Goal: Task Accomplishment & Management: Use online tool/utility

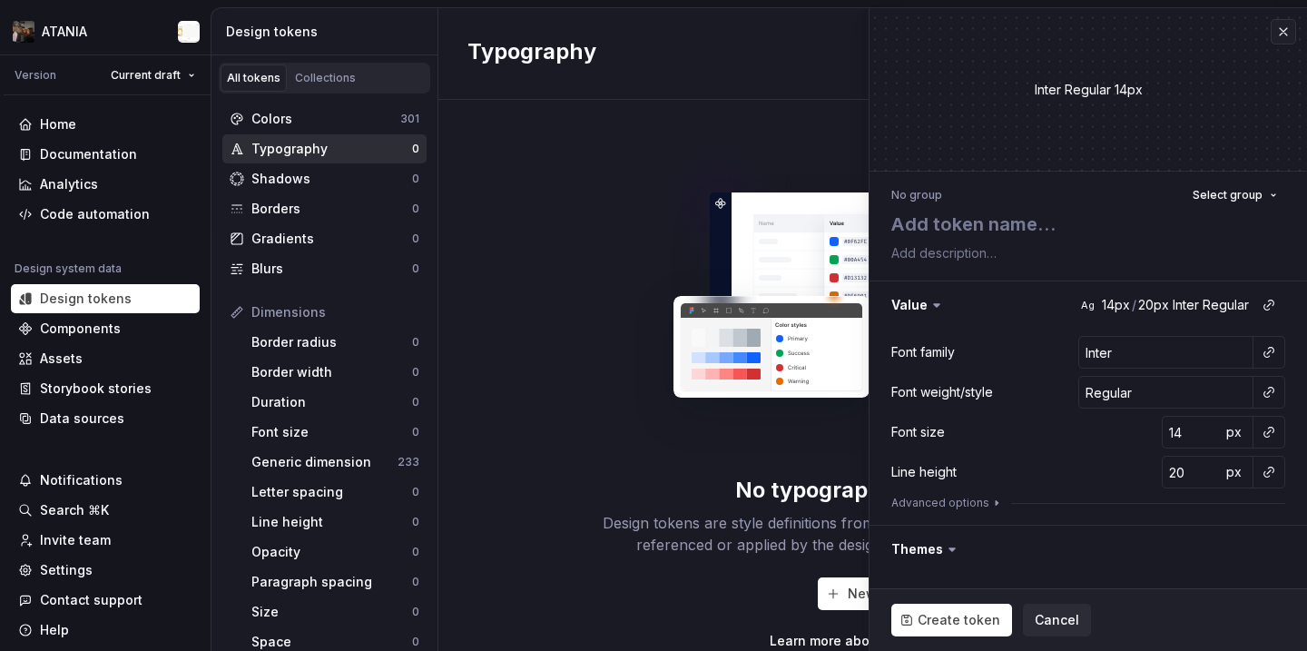
scroll to position [222, 0]
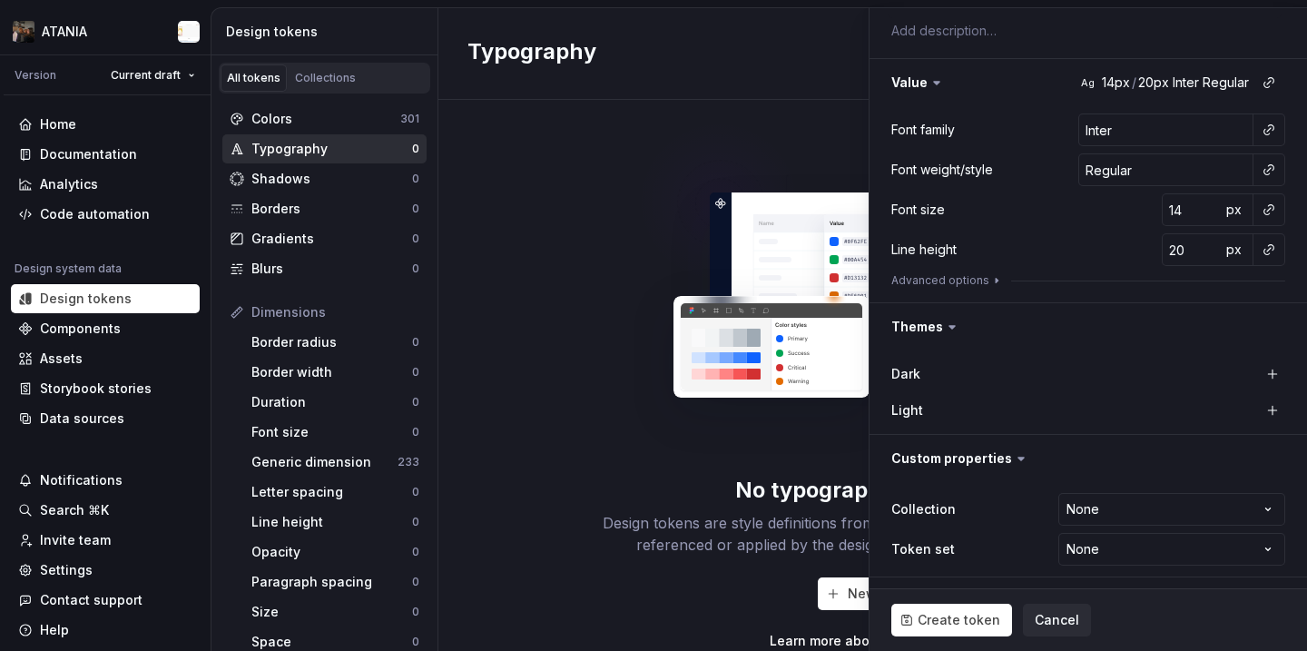
type textarea "*"
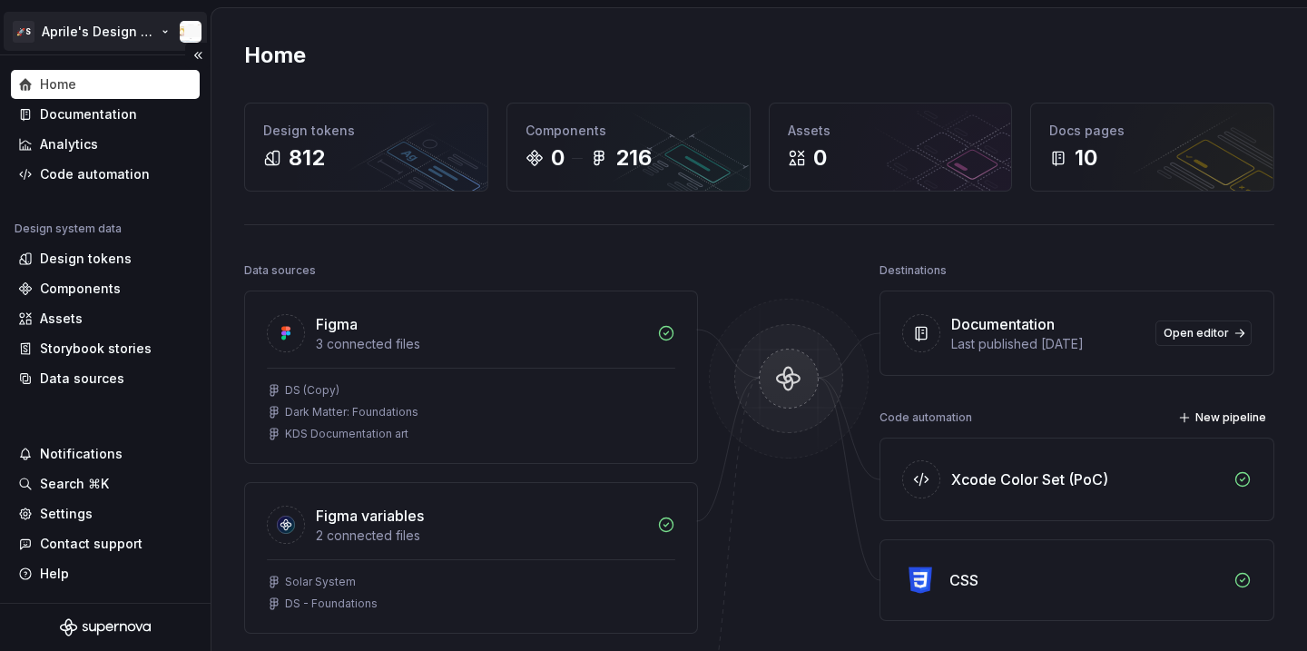
click at [69, 39] on html "🚀S Aprile's Design System Home Documentation Analytics Code automation Design s…" at bounding box center [653, 325] width 1307 height 651
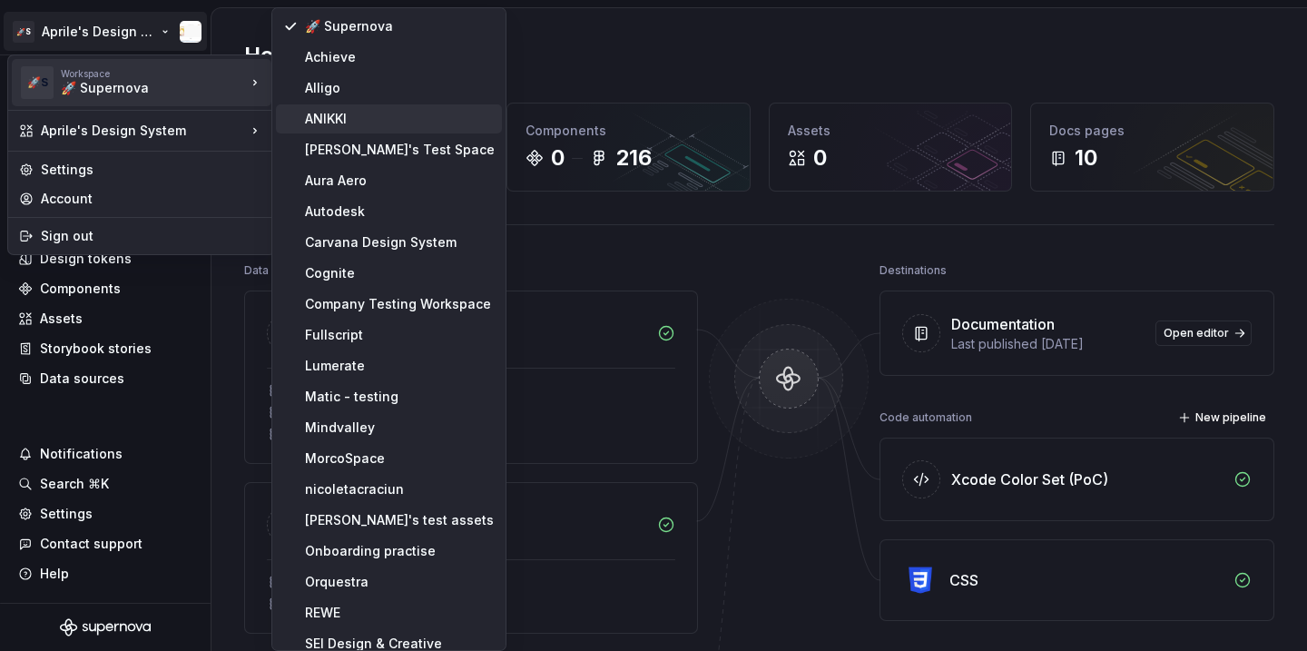
click at [335, 110] on div "ANIKKI" at bounding box center [400, 119] width 190 height 18
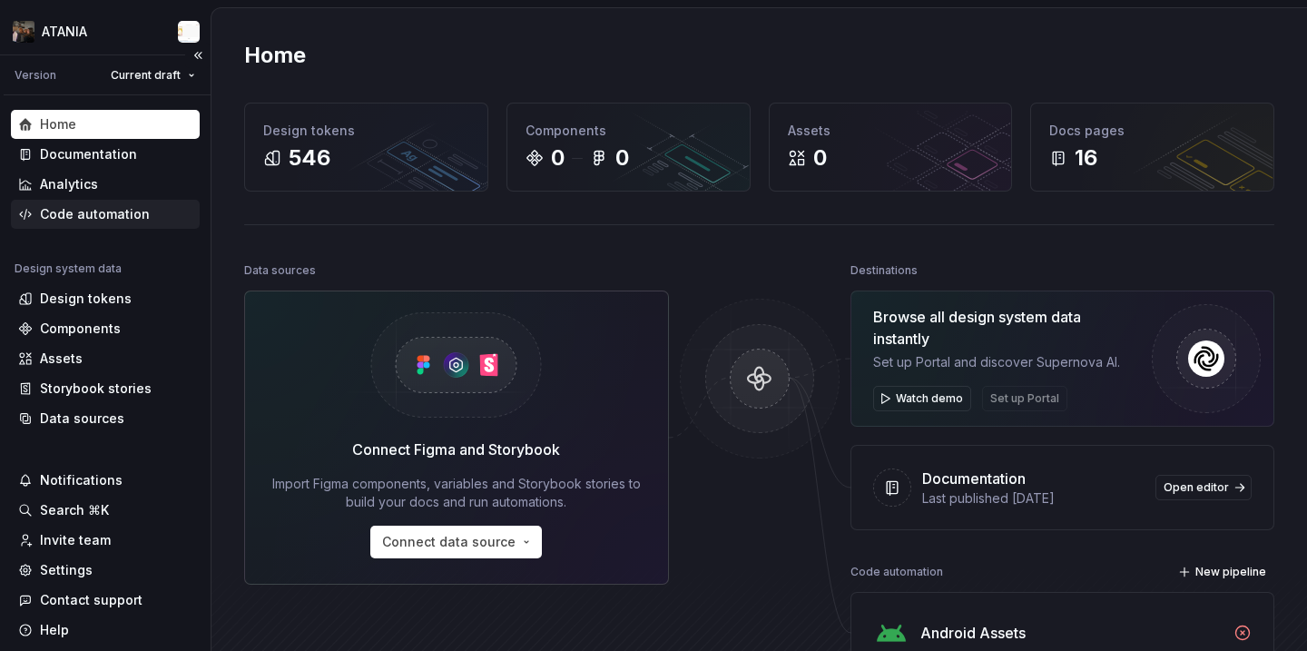
click at [115, 207] on div "Code automation" at bounding box center [95, 214] width 110 height 18
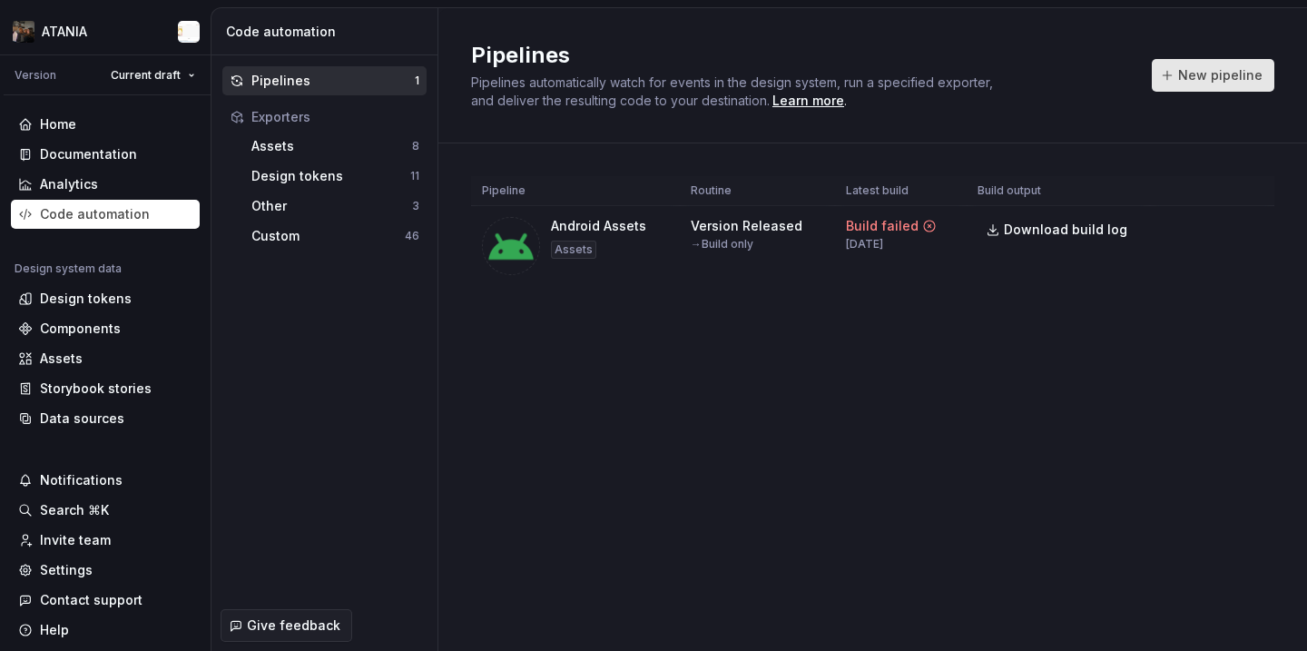
click at [1205, 78] on span "New pipeline" at bounding box center [1220, 75] width 84 height 18
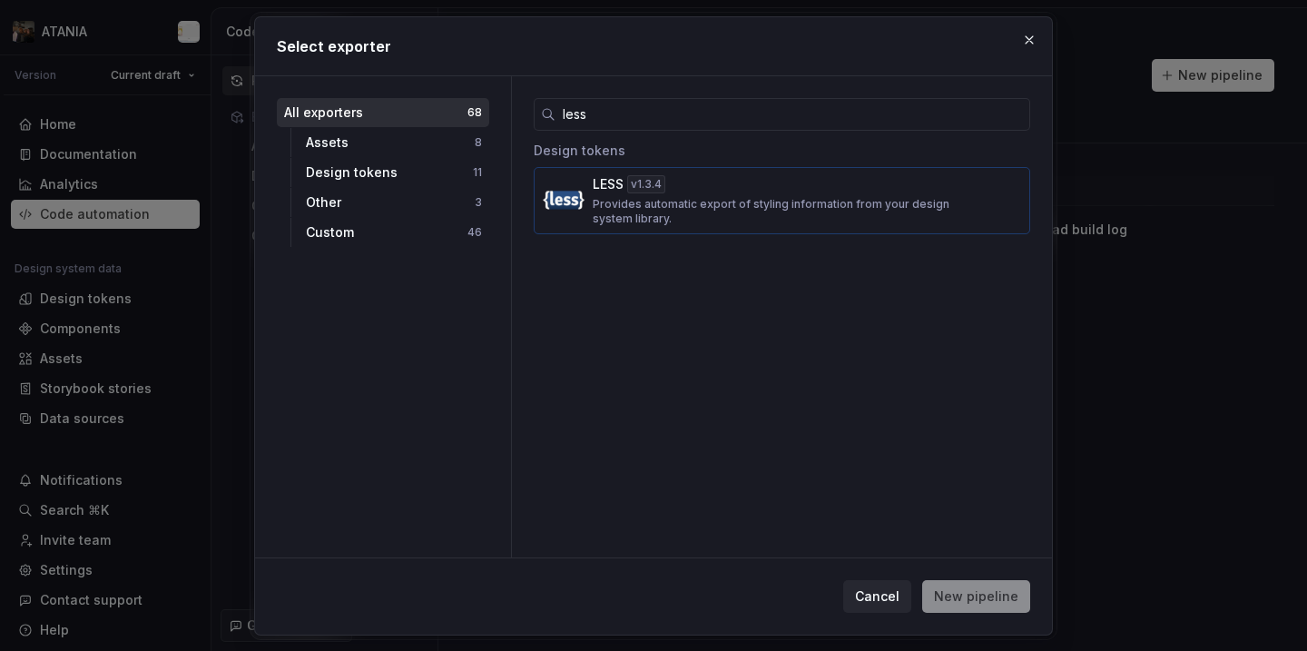
type input "less"
click at [662, 192] on div "v 1.3.4" at bounding box center [646, 184] width 38 height 18
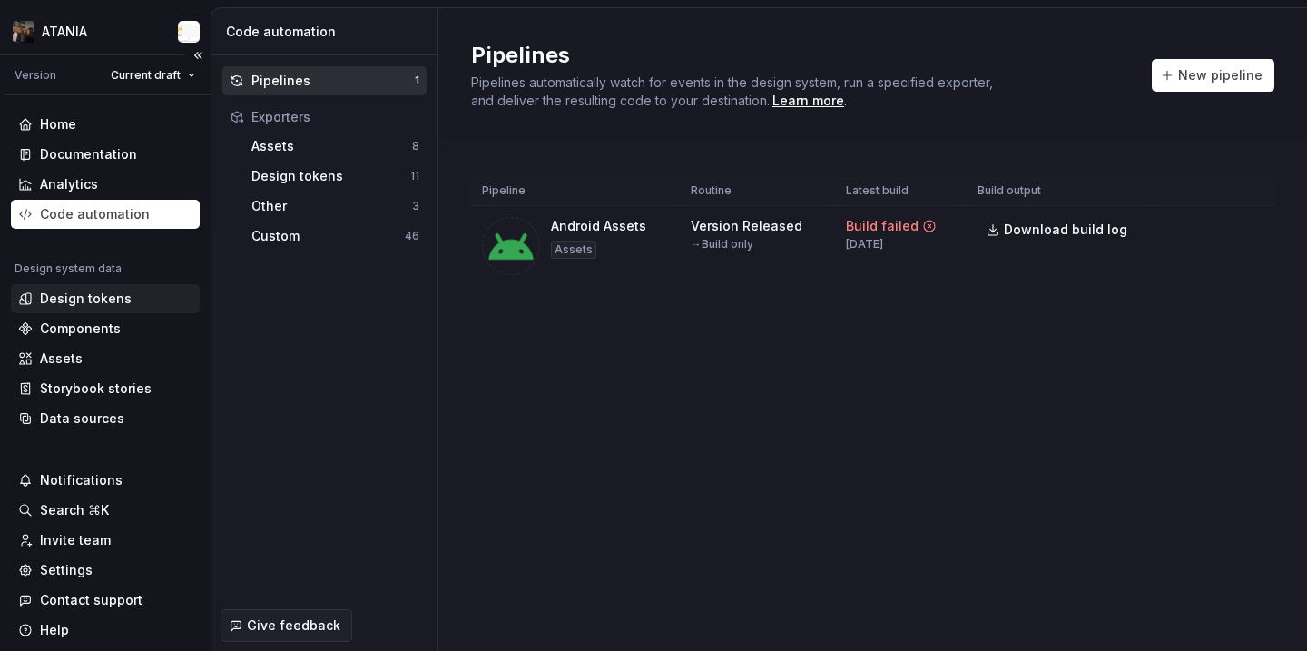
click at [104, 311] on div "Design tokens" at bounding box center [105, 298] width 189 height 29
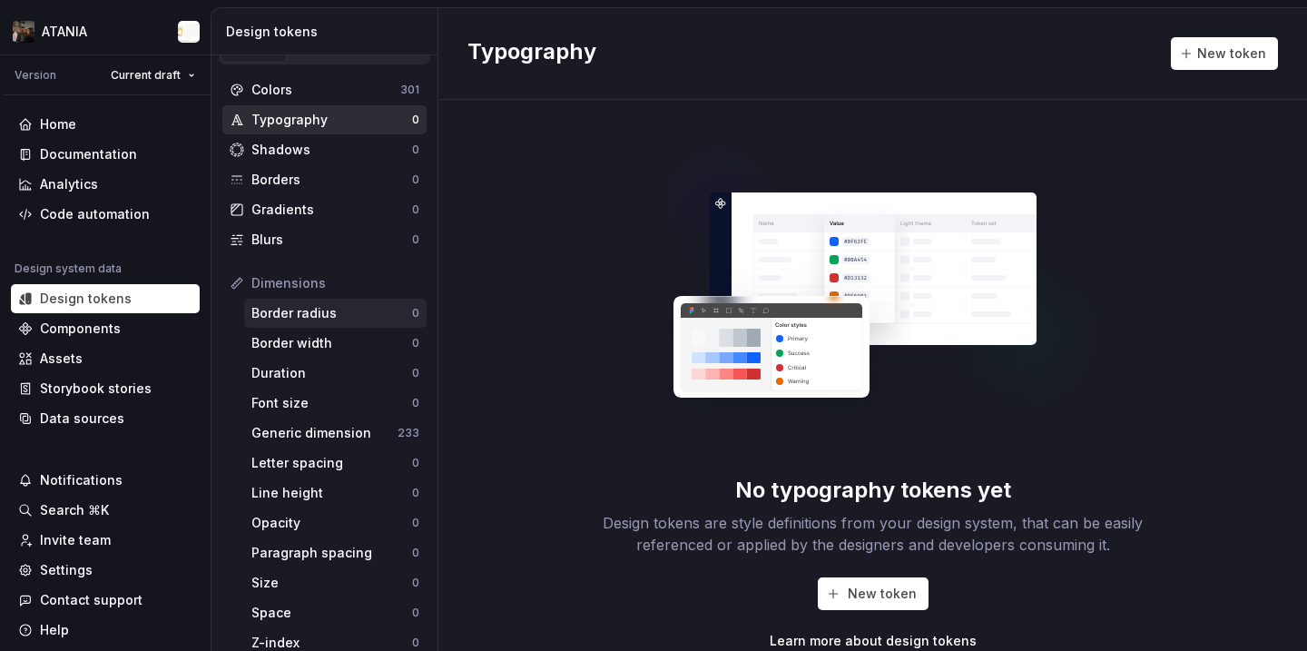
scroll to position [343, 0]
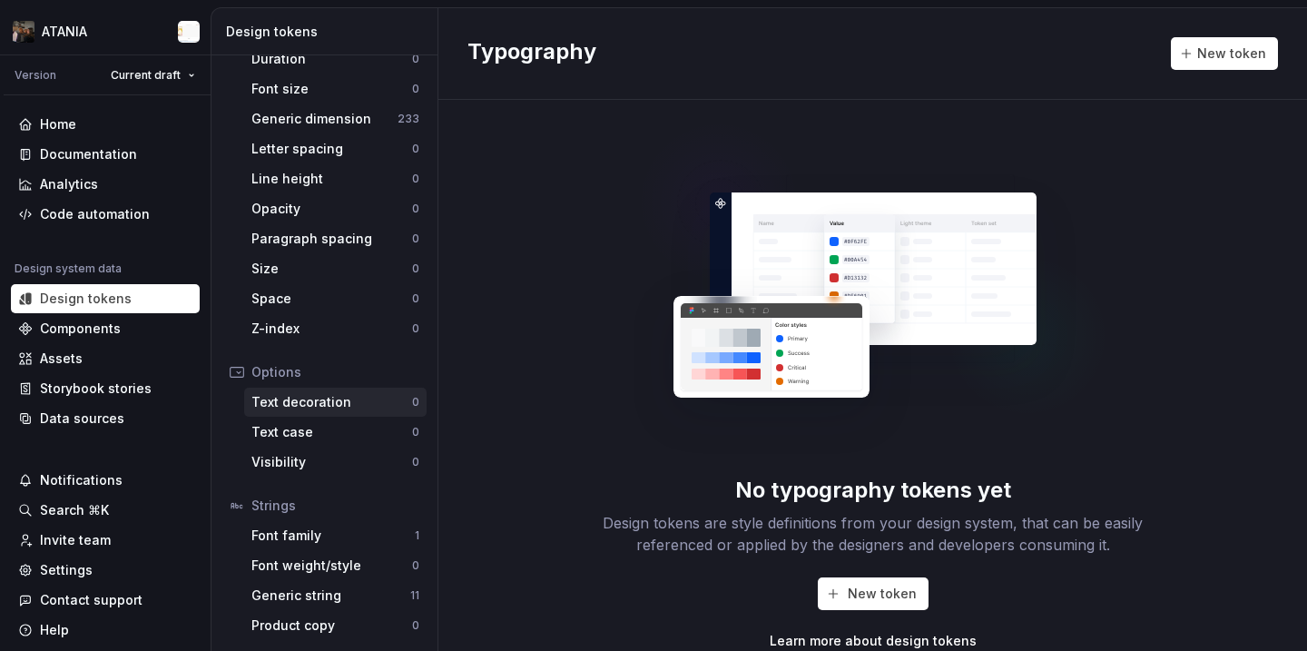
click at [331, 390] on div "Text decoration 0" at bounding box center [335, 402] width 182 height 29
click at [1240, 52] on span "New token" at bounding box center [1232, 53] width 69 height 18
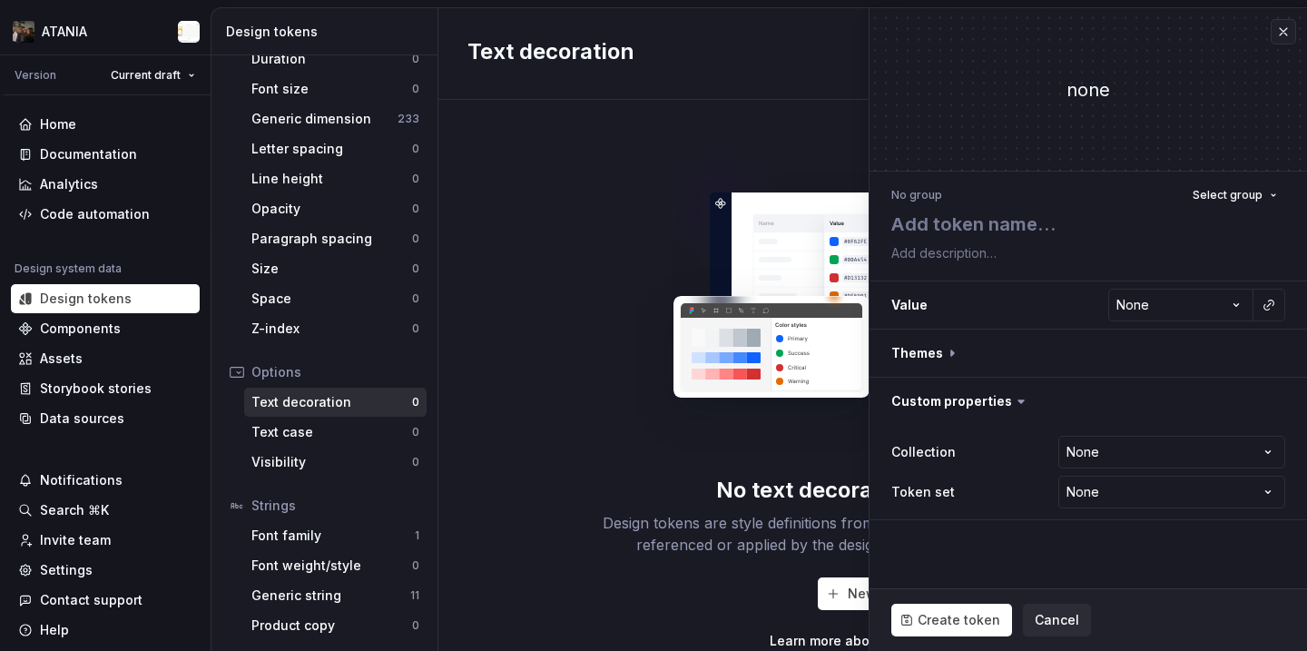
type textarea "*"
type textarea "t"
type textarea "*"
type textarea "te"
type textarea "*"
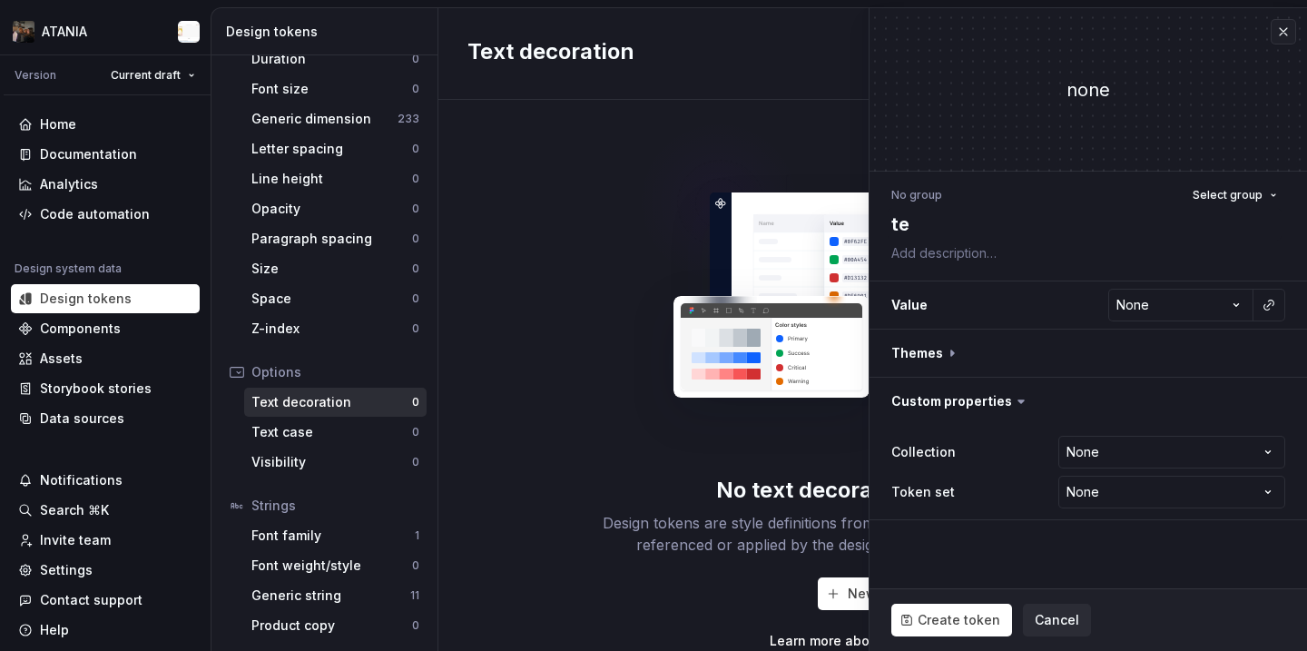
type textarea "tes"
type textarea "*"
type textarea "test"
type textarea "*"
type textarea "test"
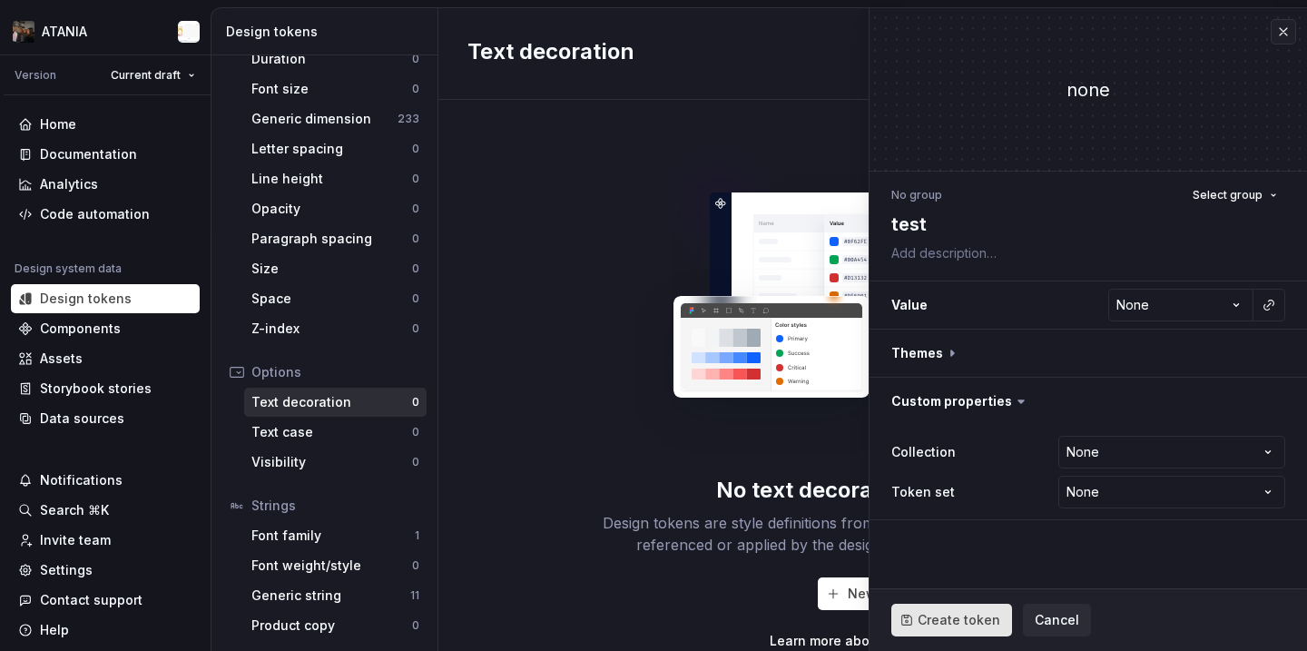
click at [940, 614] on span "Create token" at bounding box center [959, 620] width 83 height 18
type textarea "*"
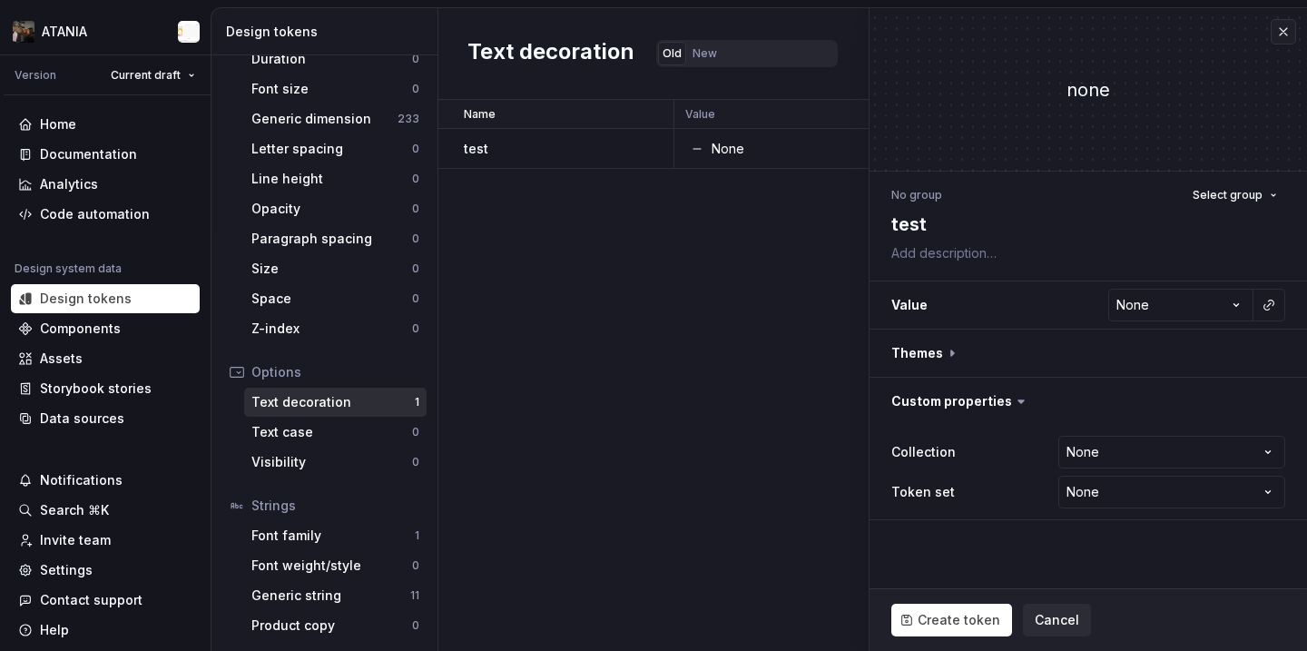
type textarea "*"
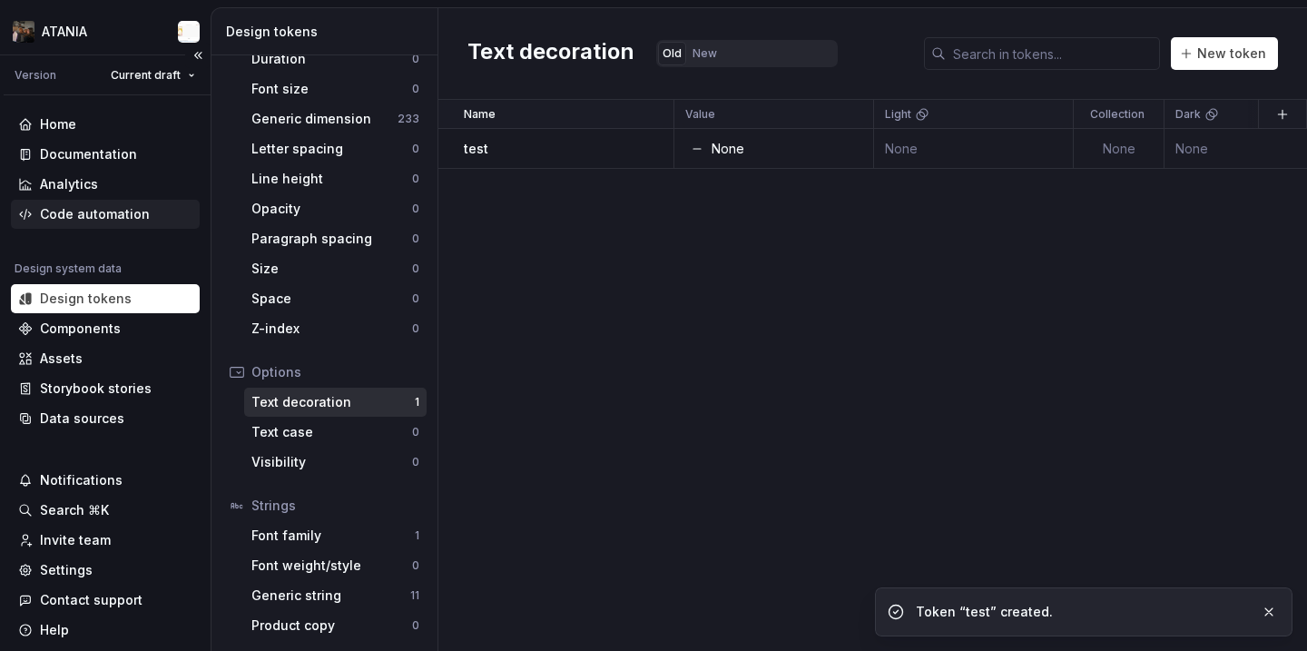
click at [90, 226] on div "Code automation" at bounding box center [105, 214] width 189 height 29
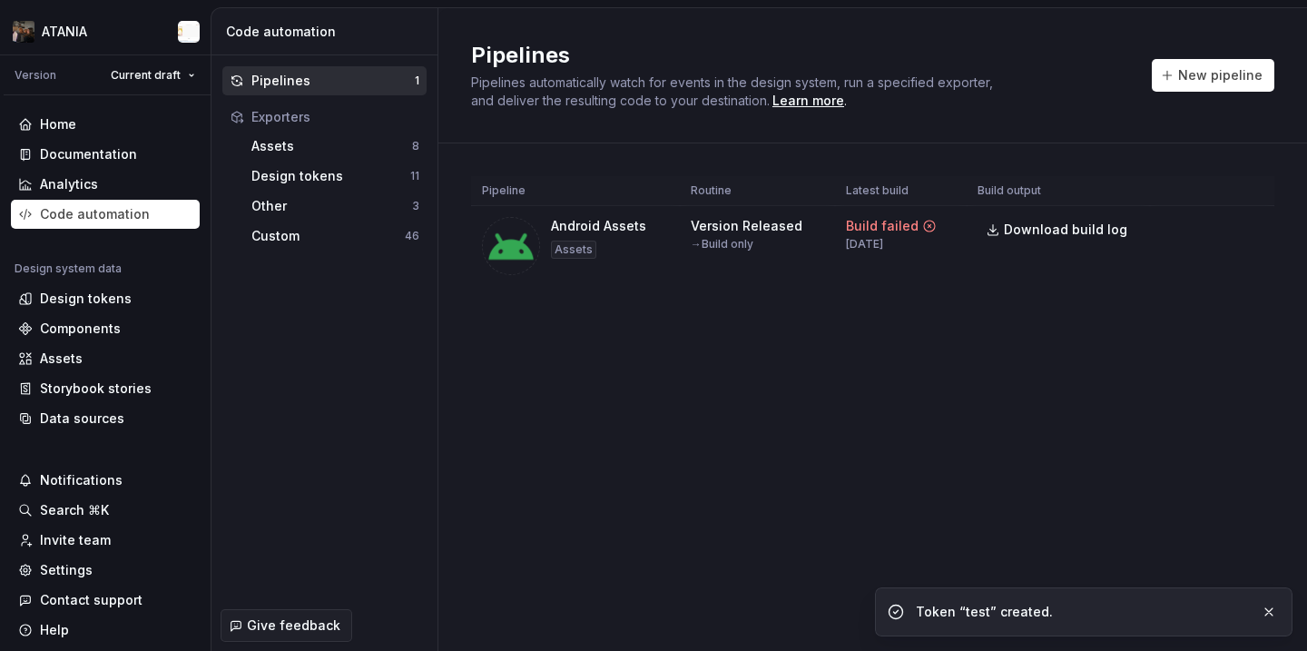
click at [1217, 55] on div "Pipelines Pipelines automatically watch for events in the design system, run a …" at bounding box center [873, 75] width 804 height 69
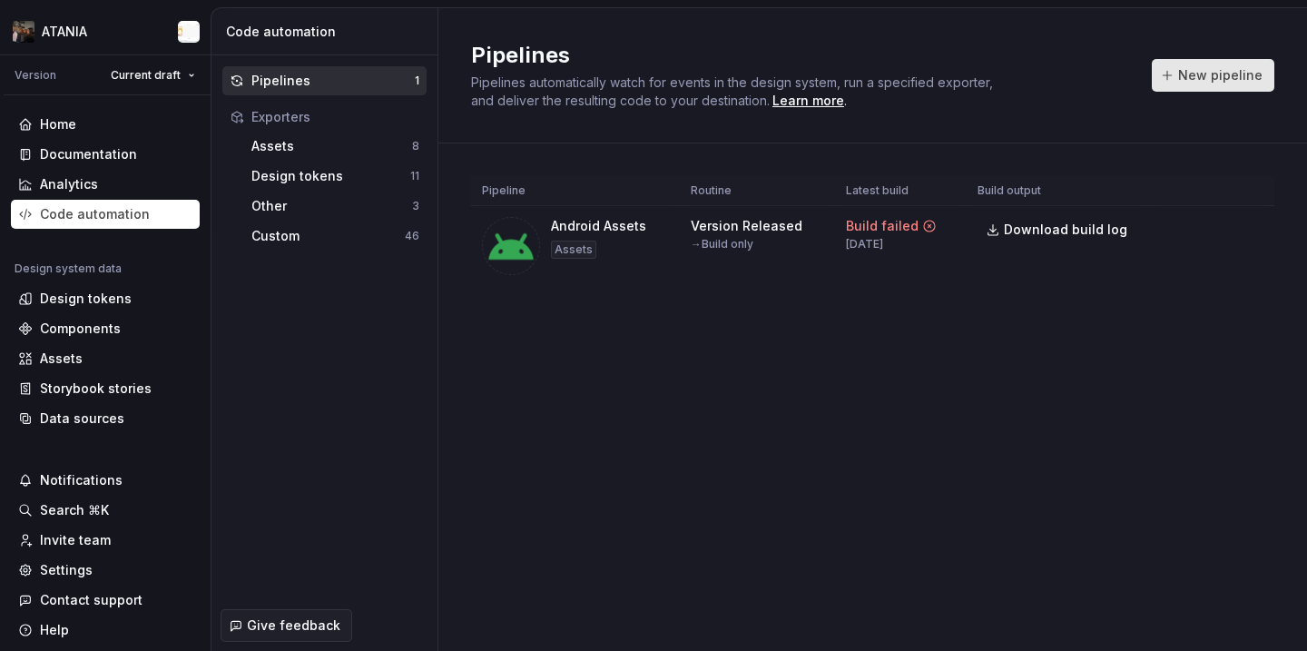
click at [1215, 69] on span "New pipeline" at bounding box center [1220, 75] width 84 height 18
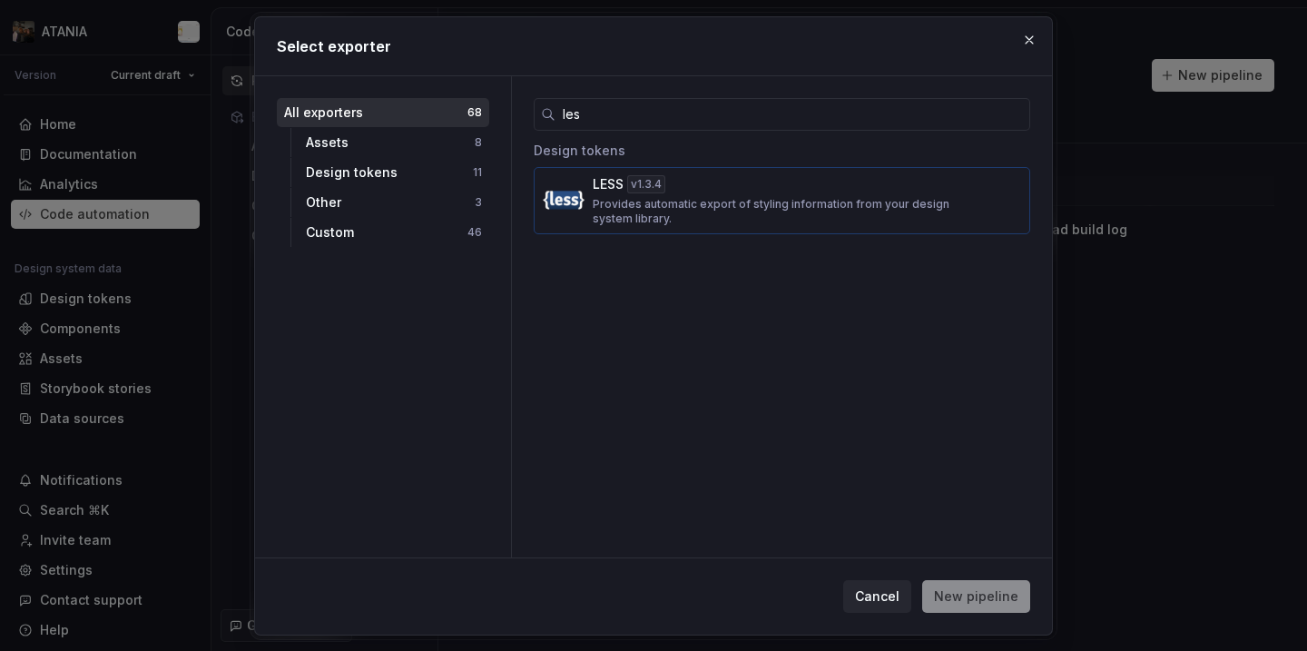
type input "les"
click at [651, 210] on p "Provides automatic export of styling information from your design system librar…" at bounding box center [777, 211] width 368 height 29
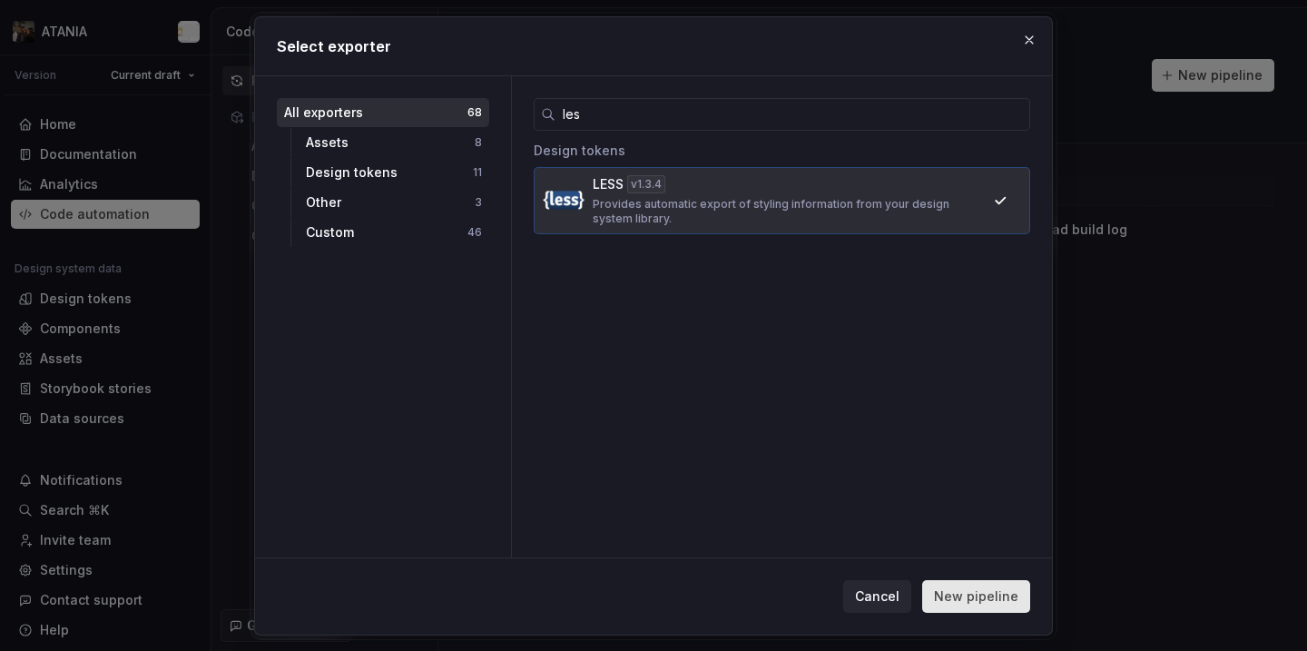
click at [977, 597] on span "New pipeline" at bounding box center [976, 596] width 84 height 18
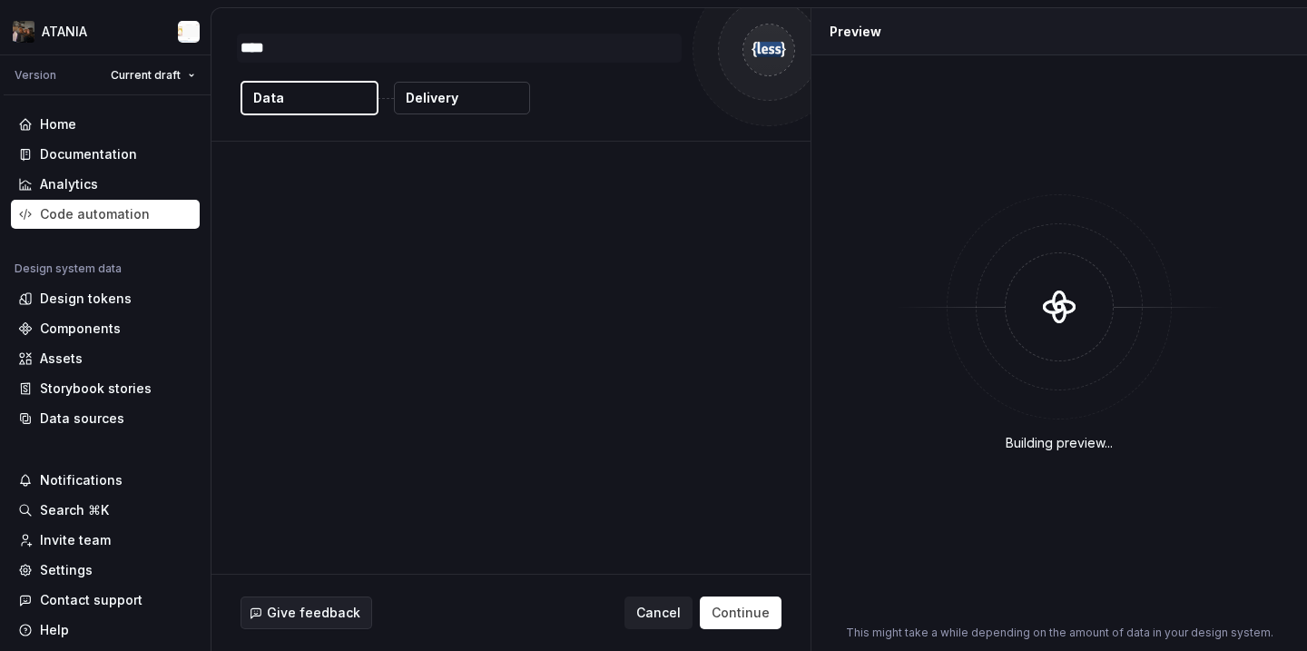
type textarea "*"
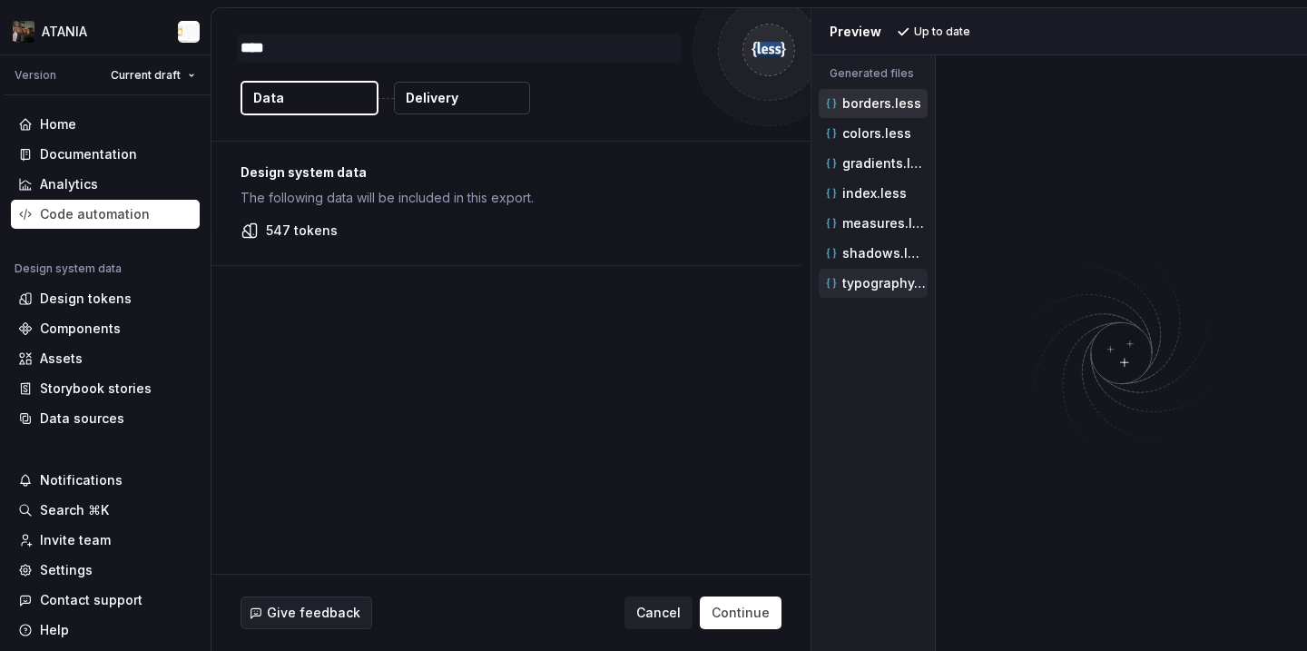
click at [870, 281] on p "typography.less" at bounding box center [885, 283] width 85 height 15
click at [912, 213] on button "measures.less" at bounding box center [873, 223] width 109 height 20
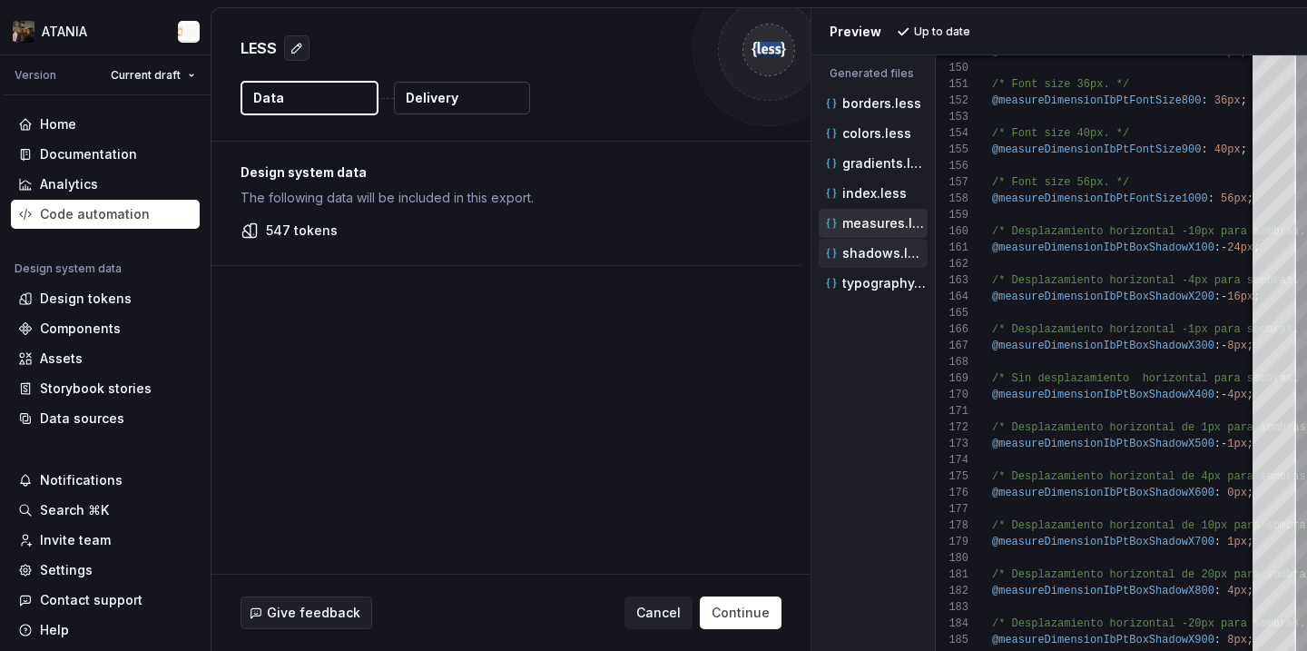
click at [873, 266] on div "shadows.less" at bounding box center [873, 253] width 109 height 29
